Goal: Navigation & Orientation: Find specific page/section

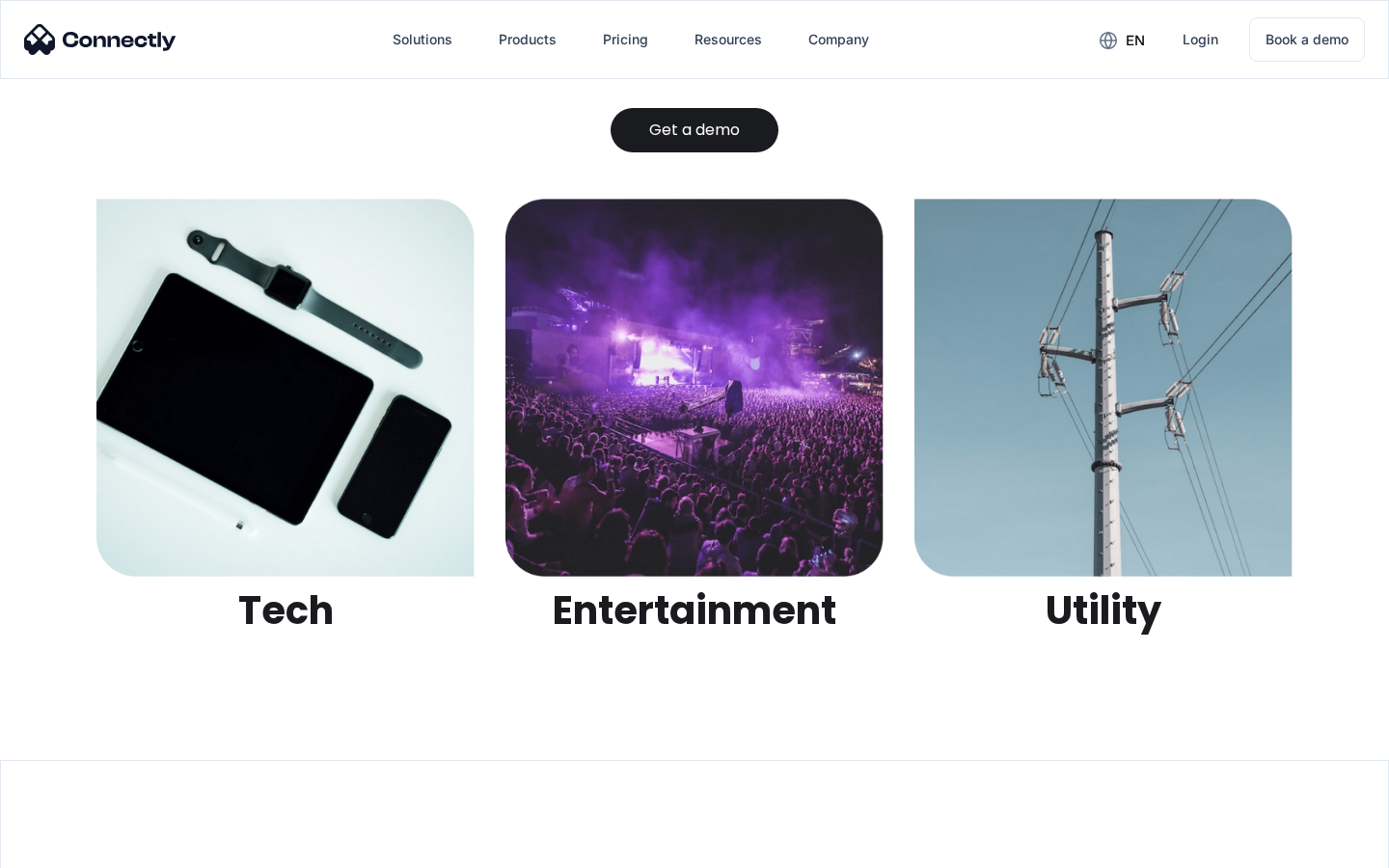
scroll to position [6082, 0]
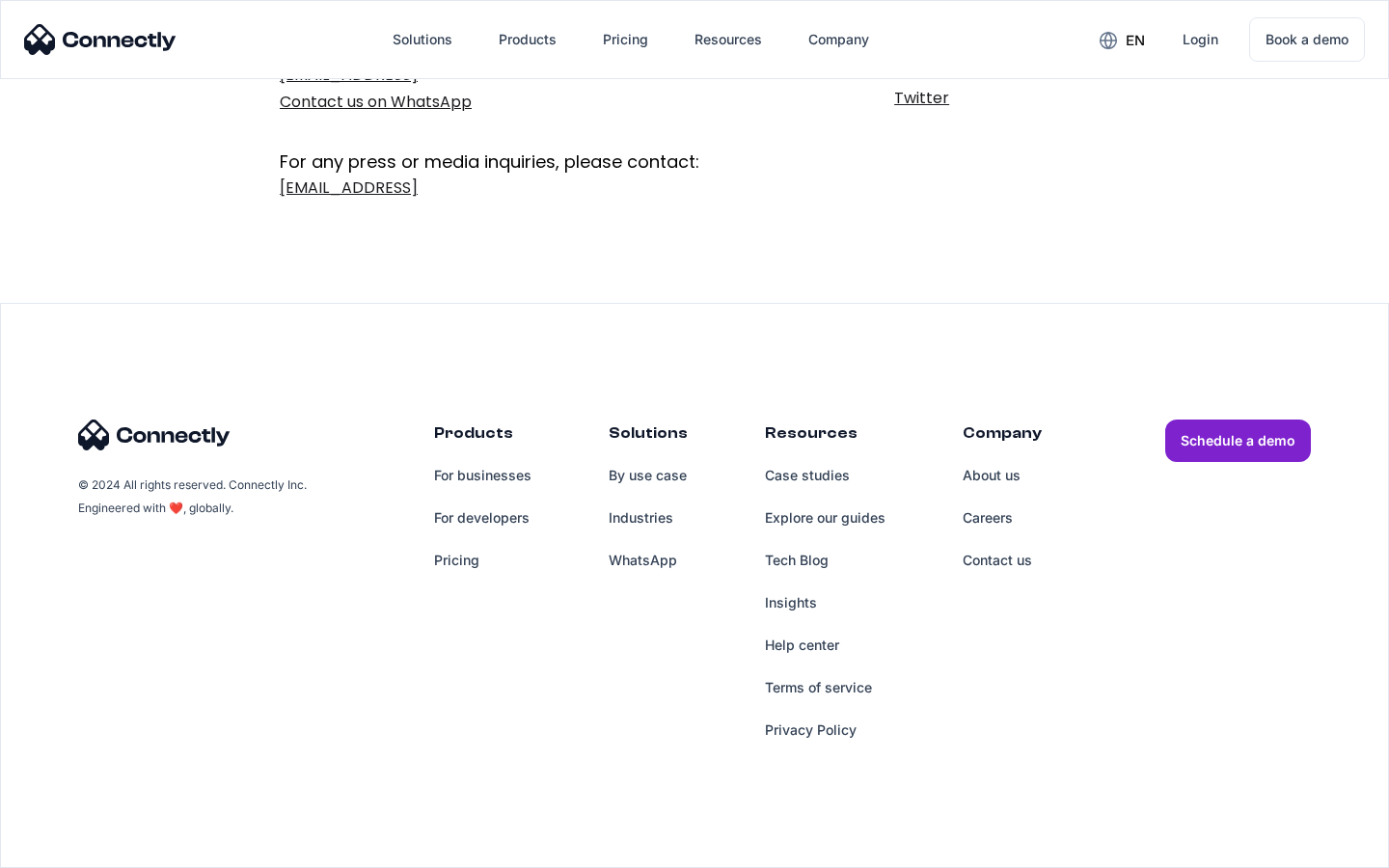
scroll to position [316, 0]
